Goal: Communication & Community: Answer question/provide support

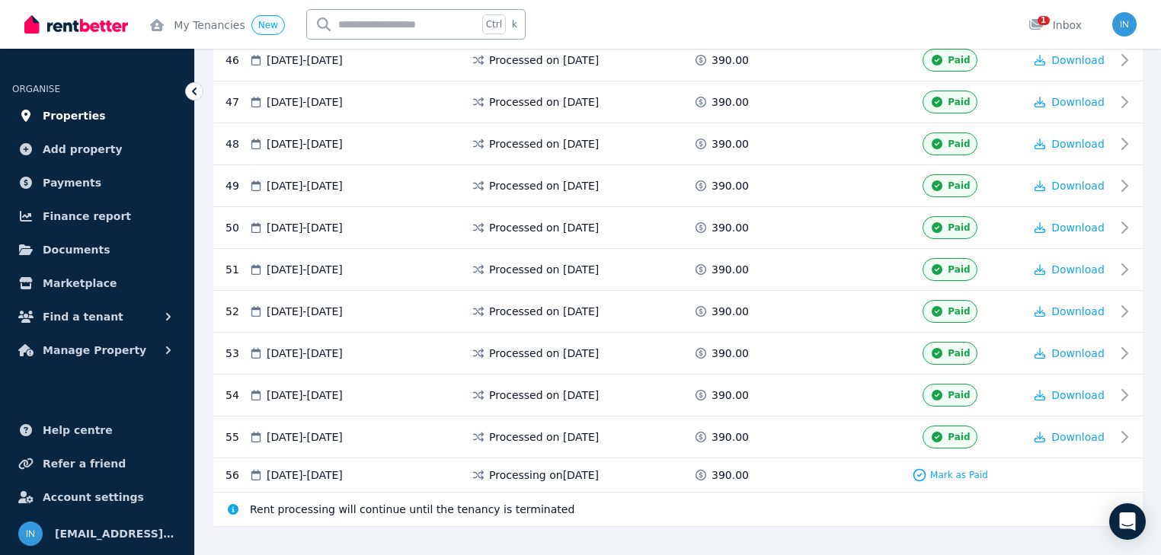
click at [65, 118] on span "Properties" at bounding box center [74, 116] width 63 height 18
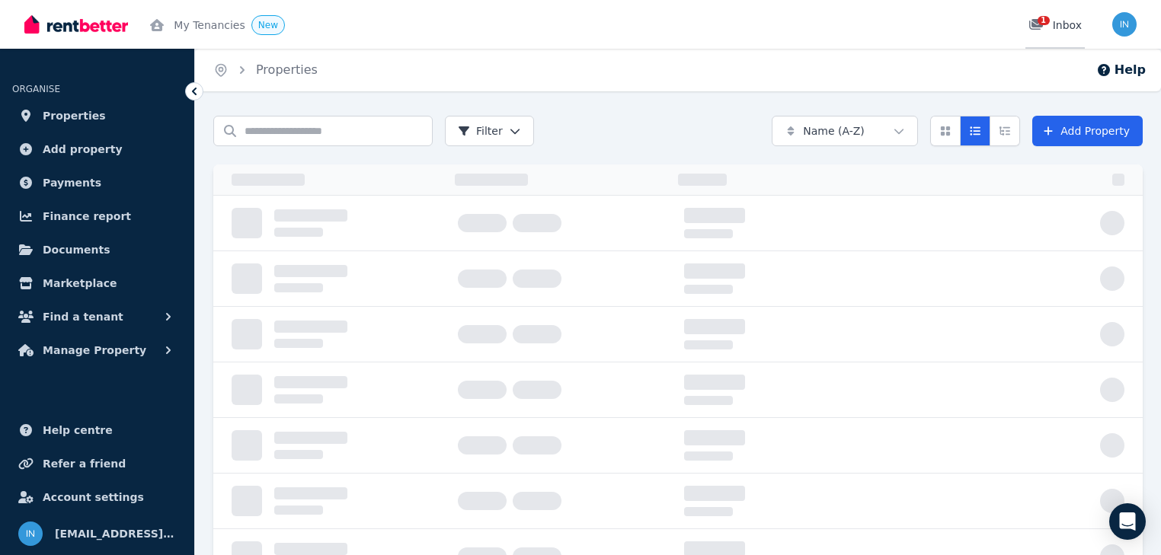
click at [1051, 23] on div "1" at bounding box center [1040, 25] width 24 height 15
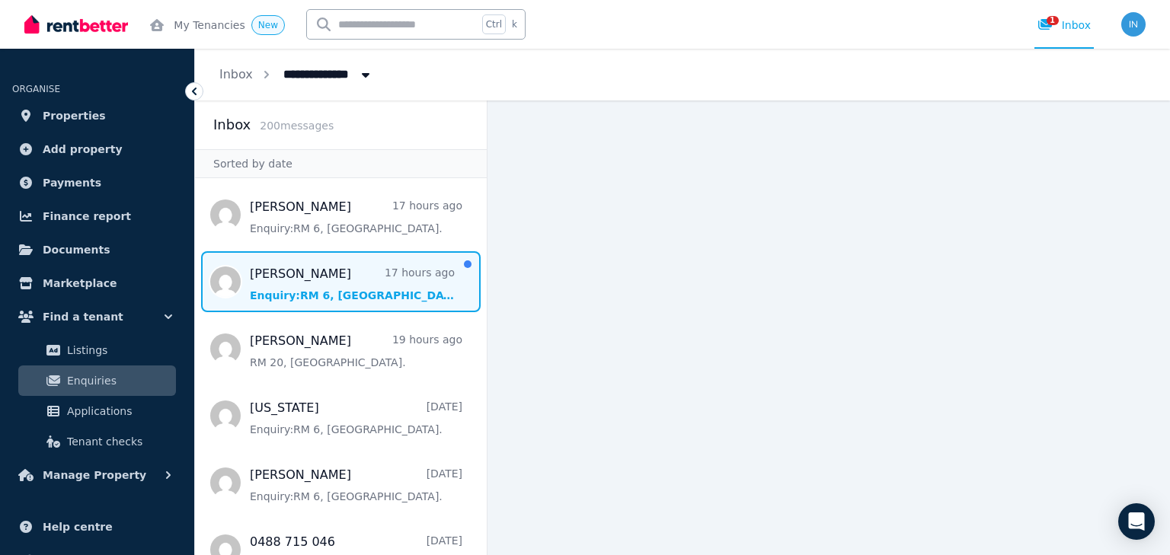
click at [385, 268] on span "Message list" at bounding box center [341, 281] width 292 height 61
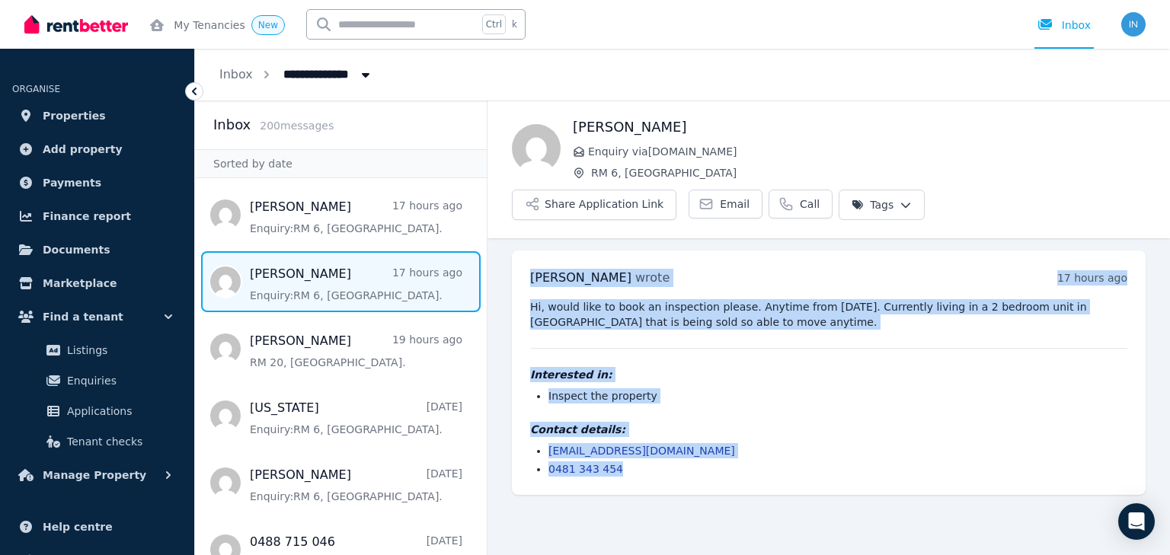
drag, startPoint x: 523, startPoint y: 204, endPoint x: 608, endPoint y: 353, distance: 171.6
click at [631, 436] on ul "[PERSON_NAME] wrote 17 hours ago 12:32 am [DATE][DATE] Hi, would like to book a…" at bounding box center [829, 372] width 683 height 269
copy div "[PERSON_NAME] wrote 17 hours ago 12:32 am [DATE][DATE] Hi, would like to book a…"
